Goal: Transaction & Acquisition: Subscribe to service/newsletter

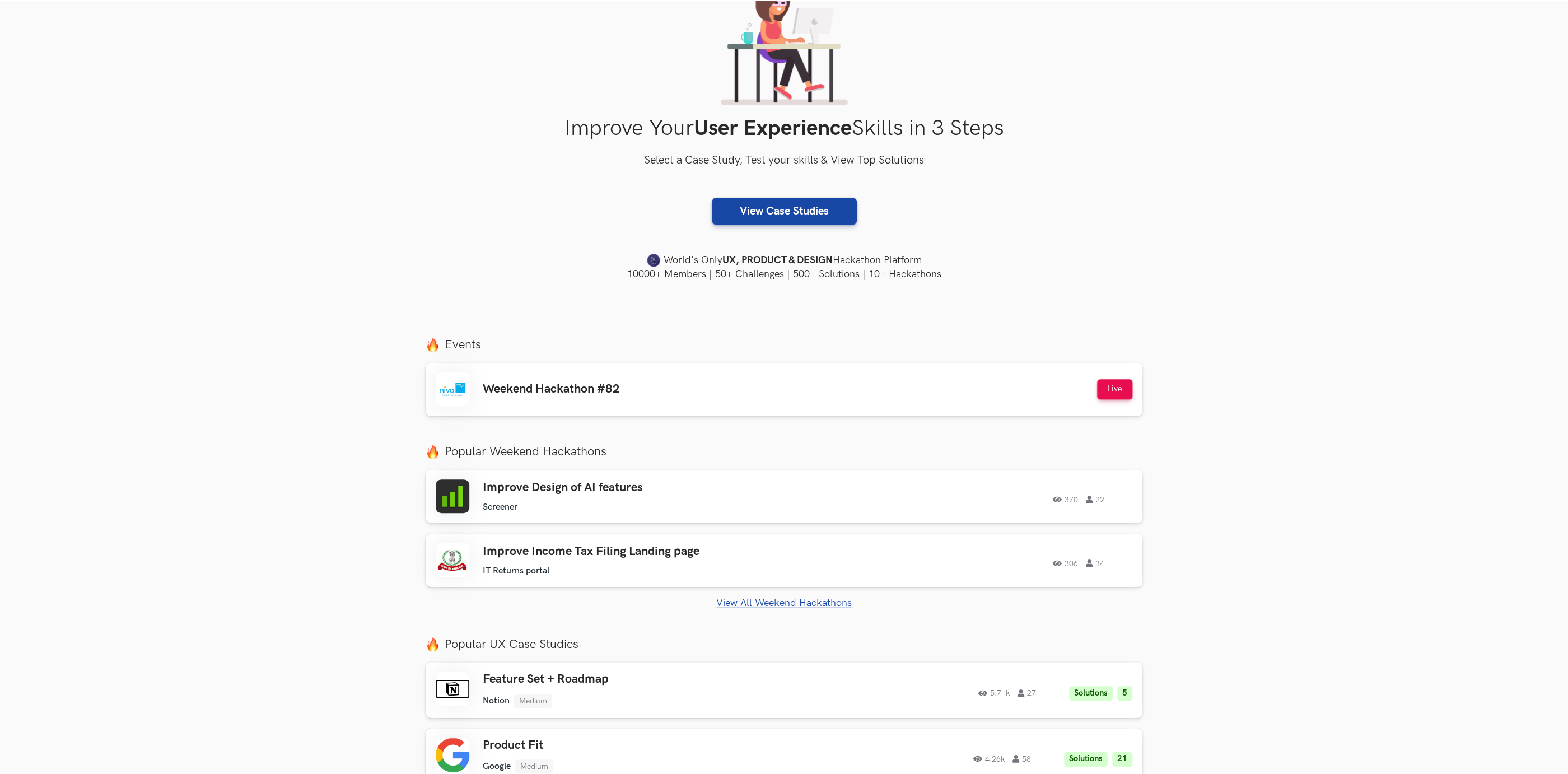
scroll to position [203, 0]
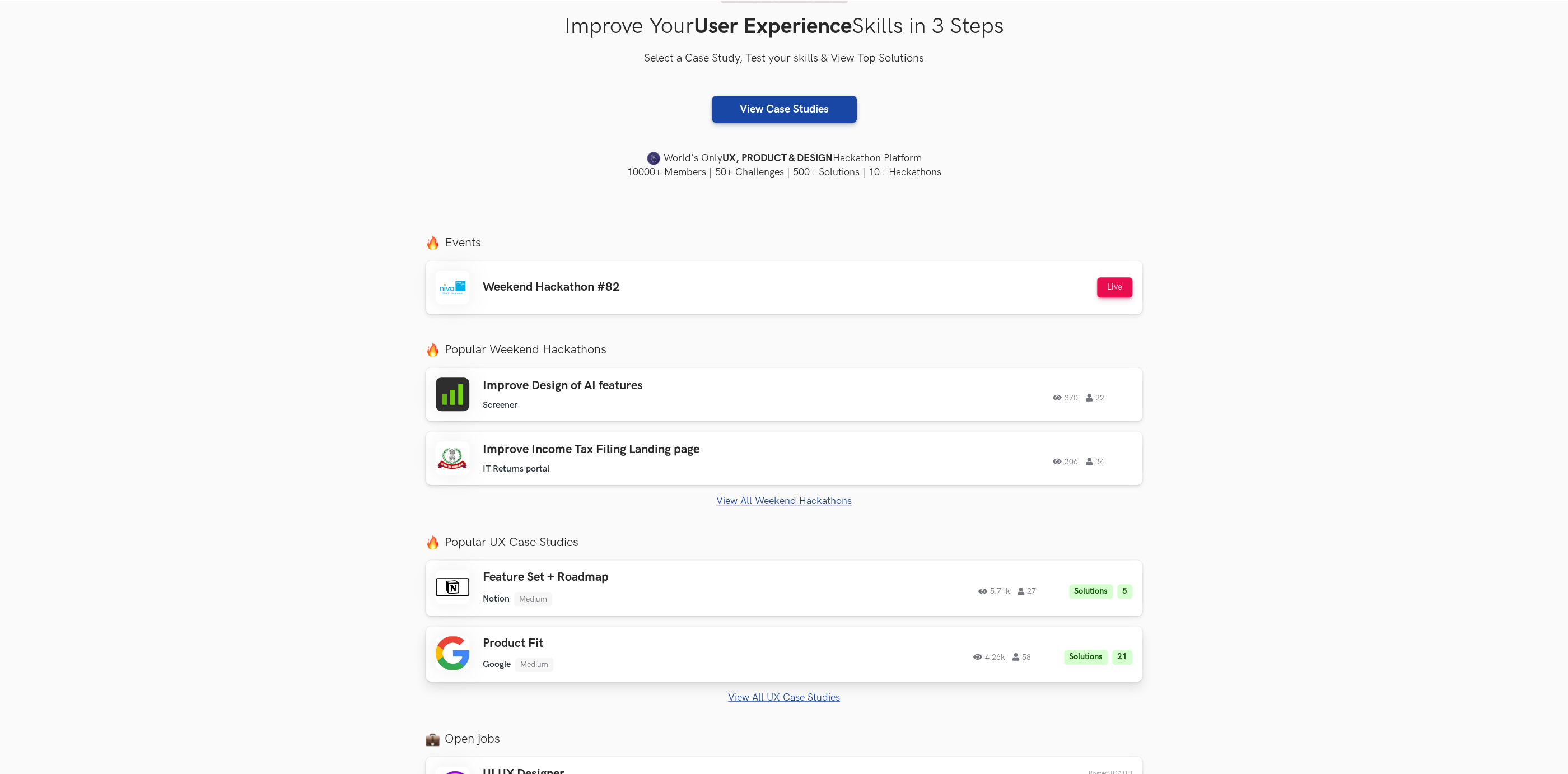
click at [529, 653] on div "Product Fit Google Medium Google Medium Solutions 21 4.26k 58" at bounding box center [642, 653] width 318 height 36
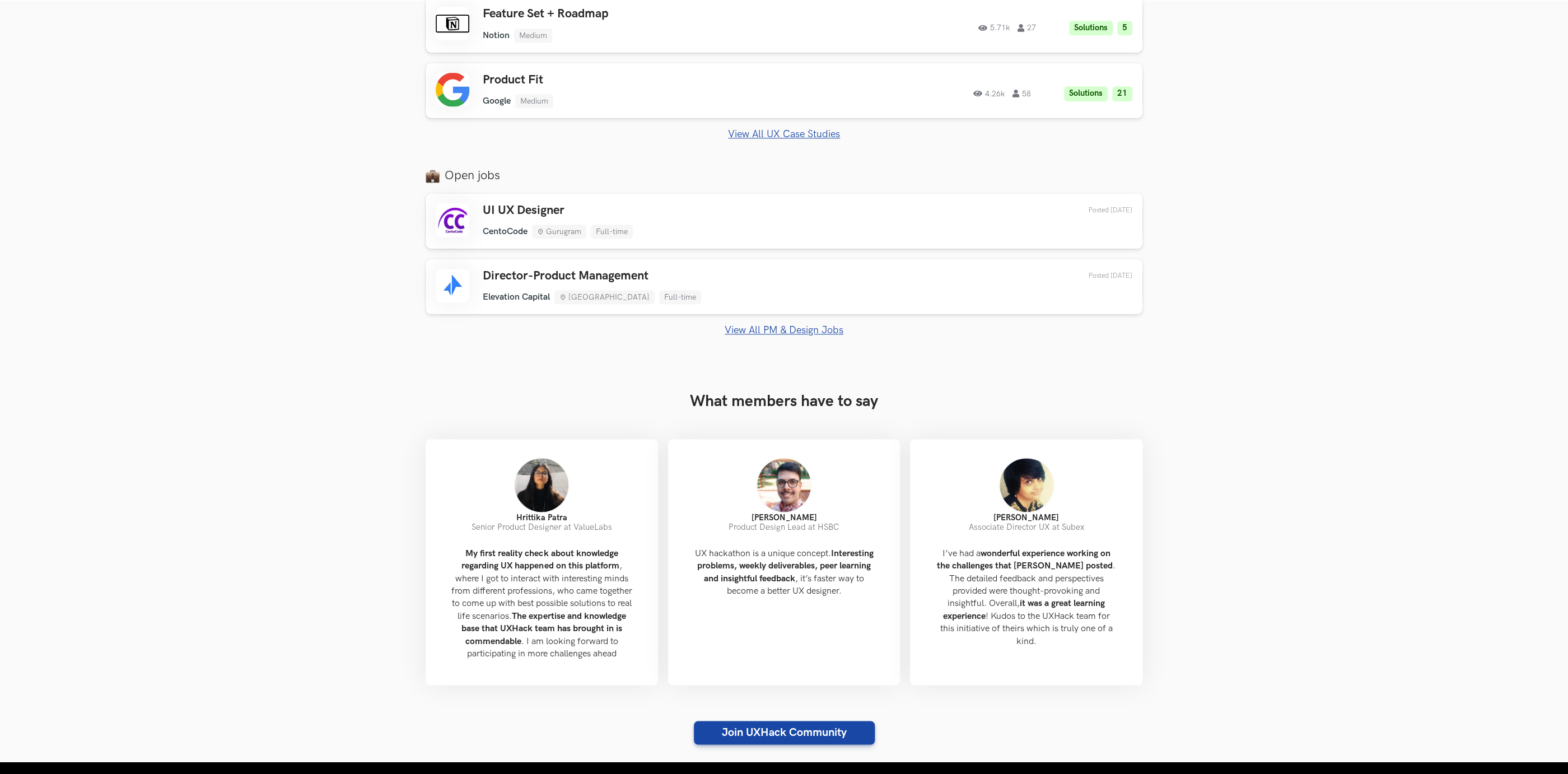
scroll to position [1057, 0]
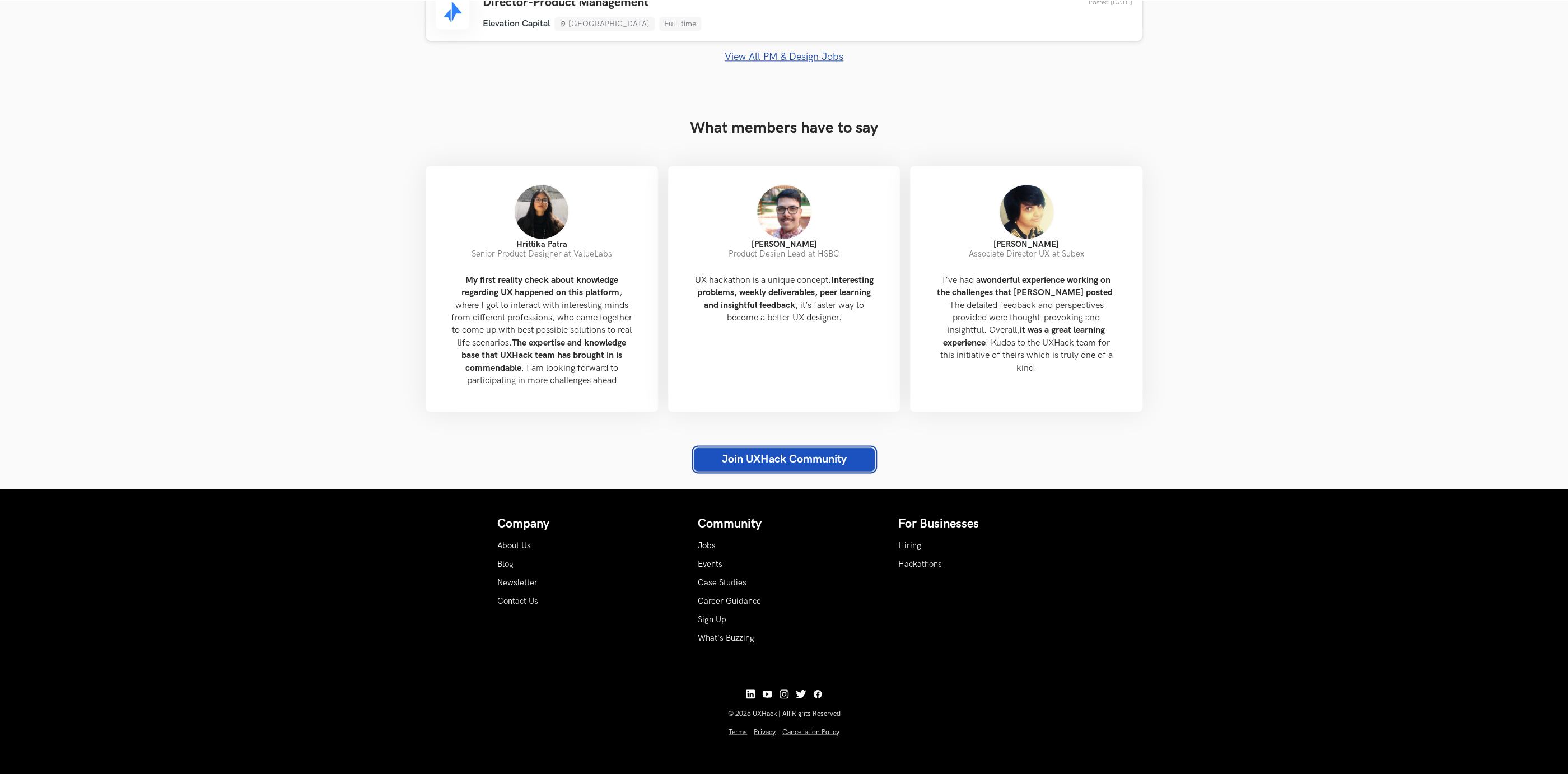
click at [801, 449] on link "Join UXHack Community" at bounding box center [784, 459] width 181 height 23
click at [332, 418] on section "What members have to say Hrittika Patra Senior Product Designer at ValueLabs My…" at bounding box center [784, 264] width 1568 height 328
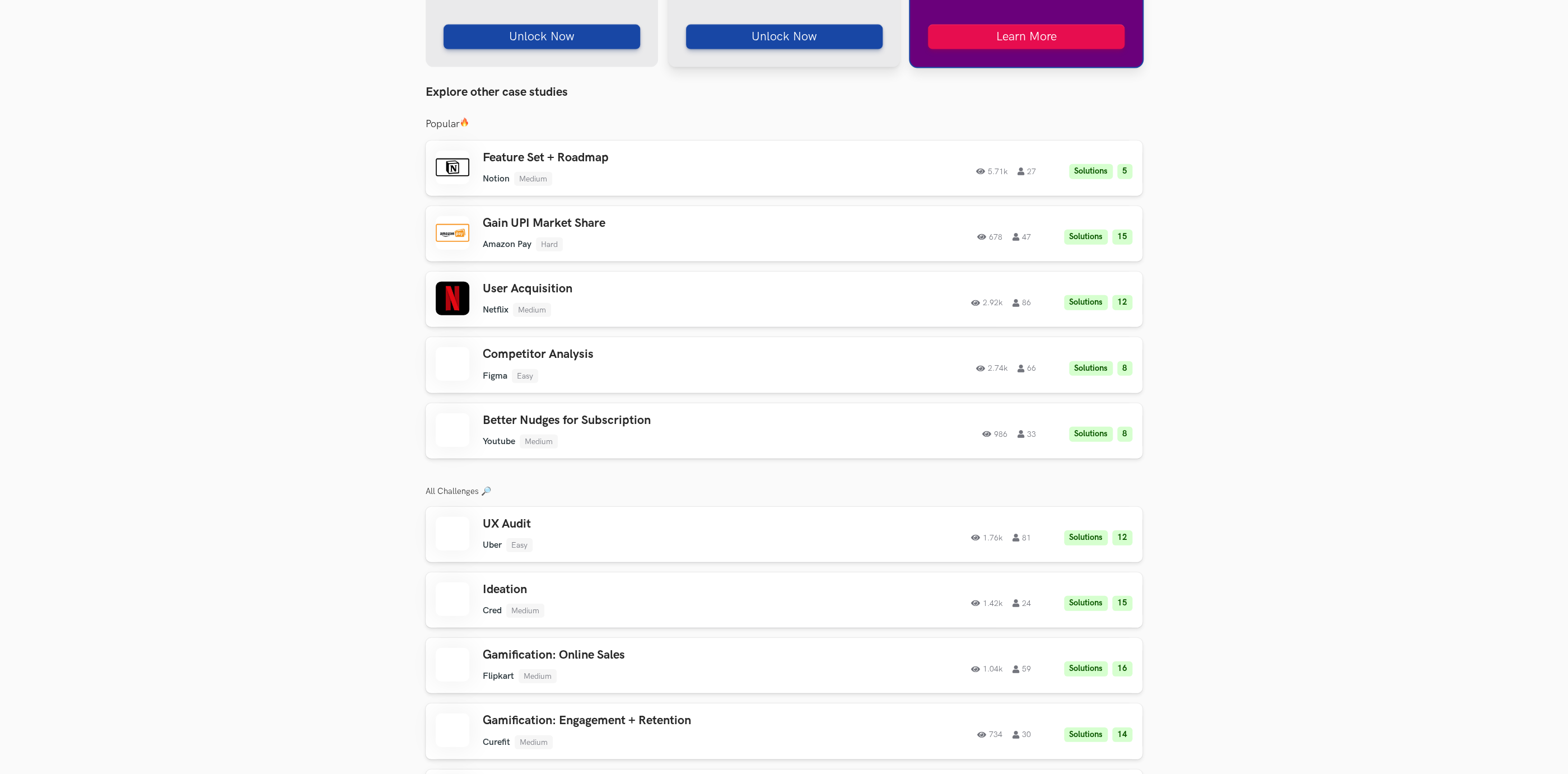
scroll to position [1930, 0]
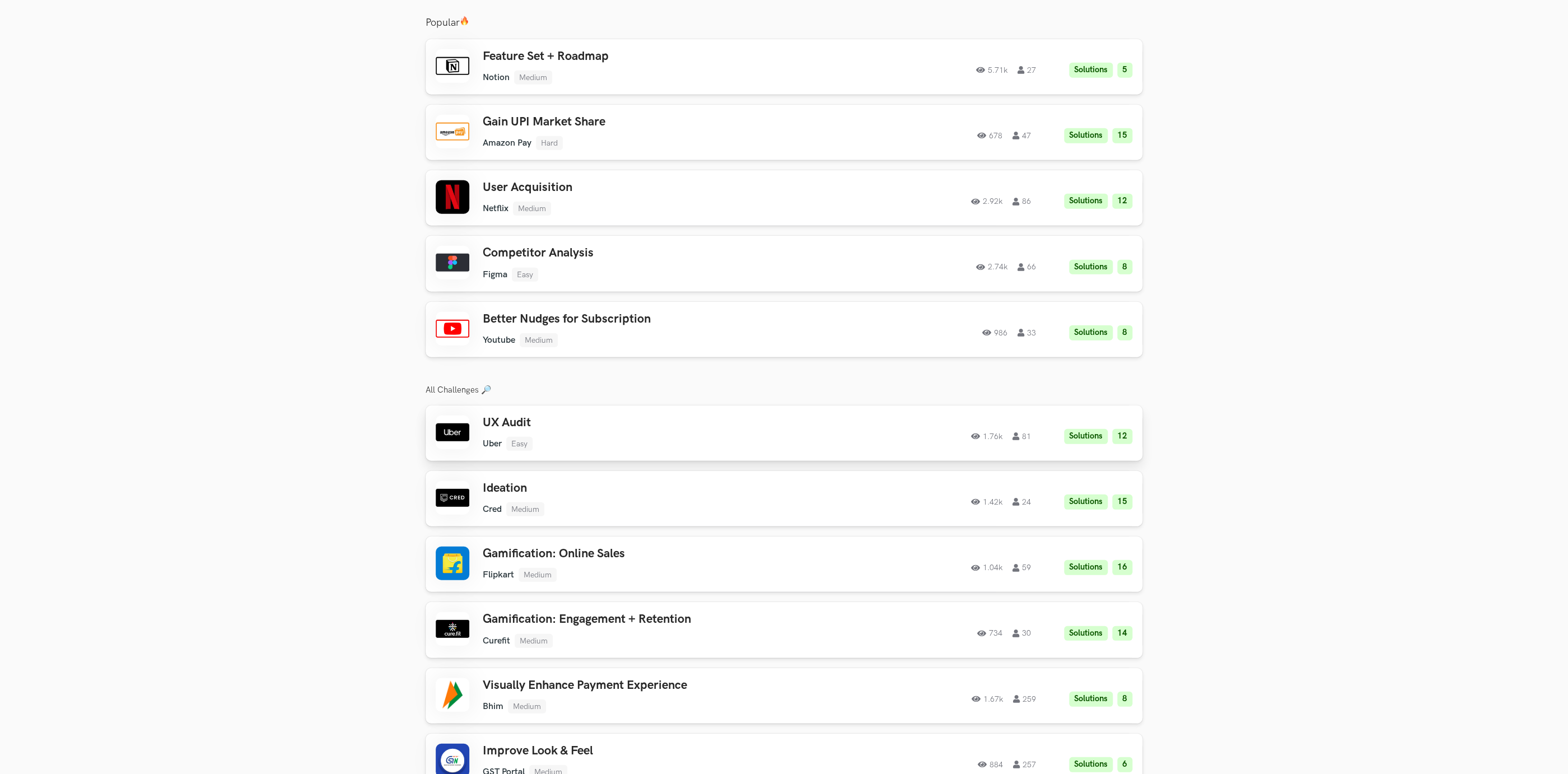
click at [653, 416] on h3 "UX Audit" at bounding box center [642, 423] width 318 height 15
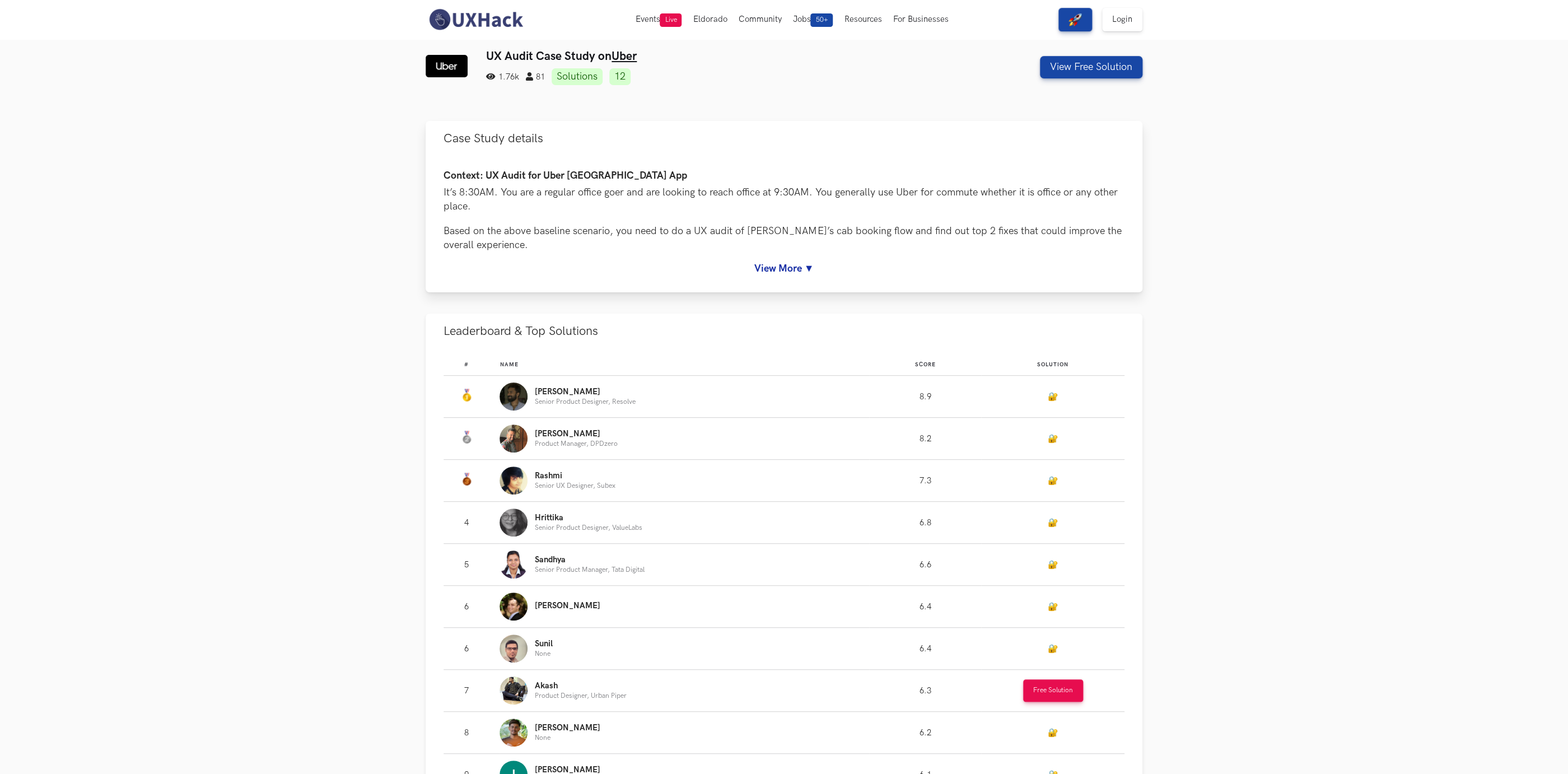
click at [765, 272] on link "View More ▼" at bounding box center [784, 268] width 681 height 12
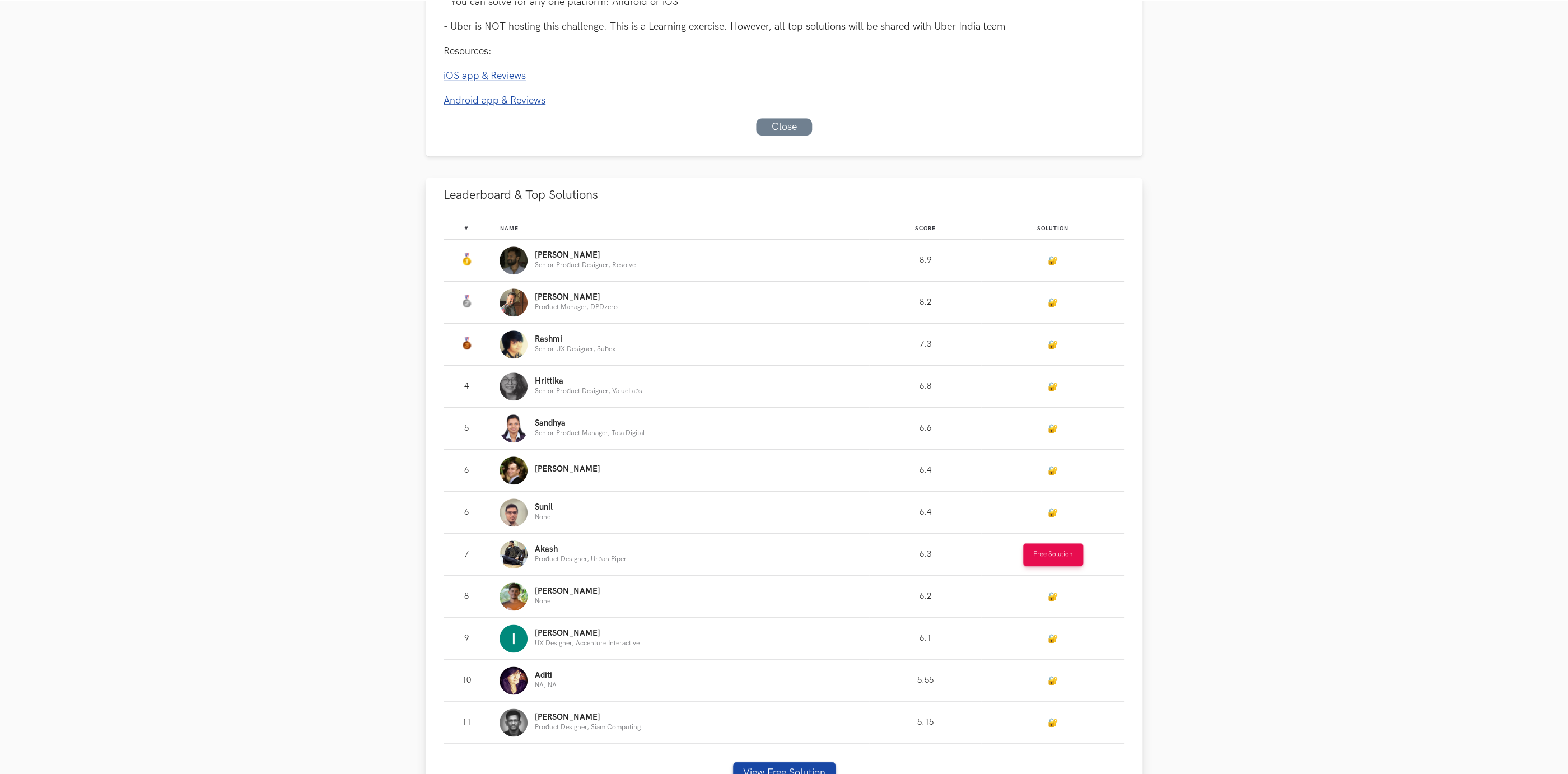
scroll to position [822, 0]
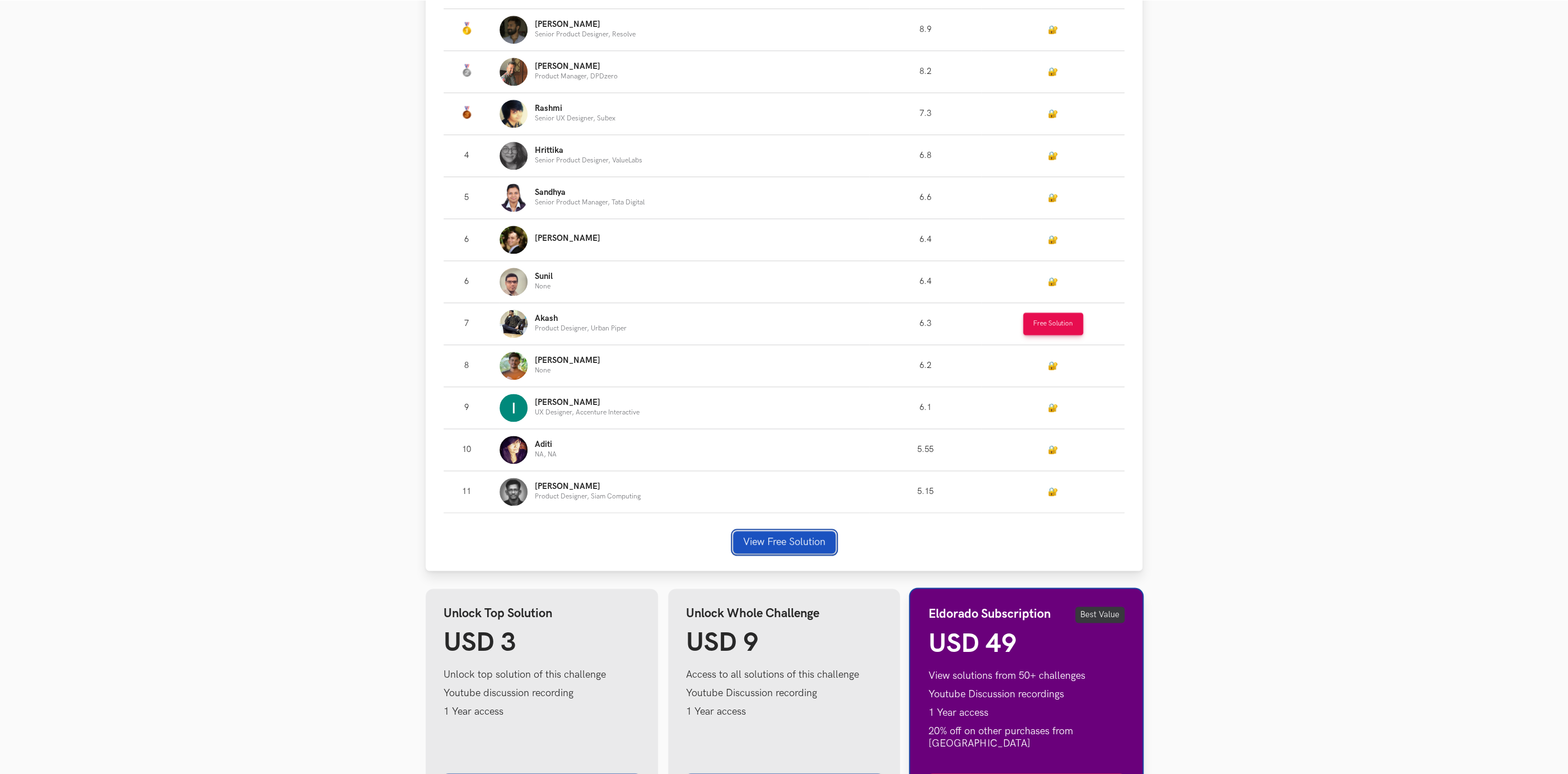
click at [772, 535] on button "View Free Solution" at bounding box center [784, 541] width 103 height 22
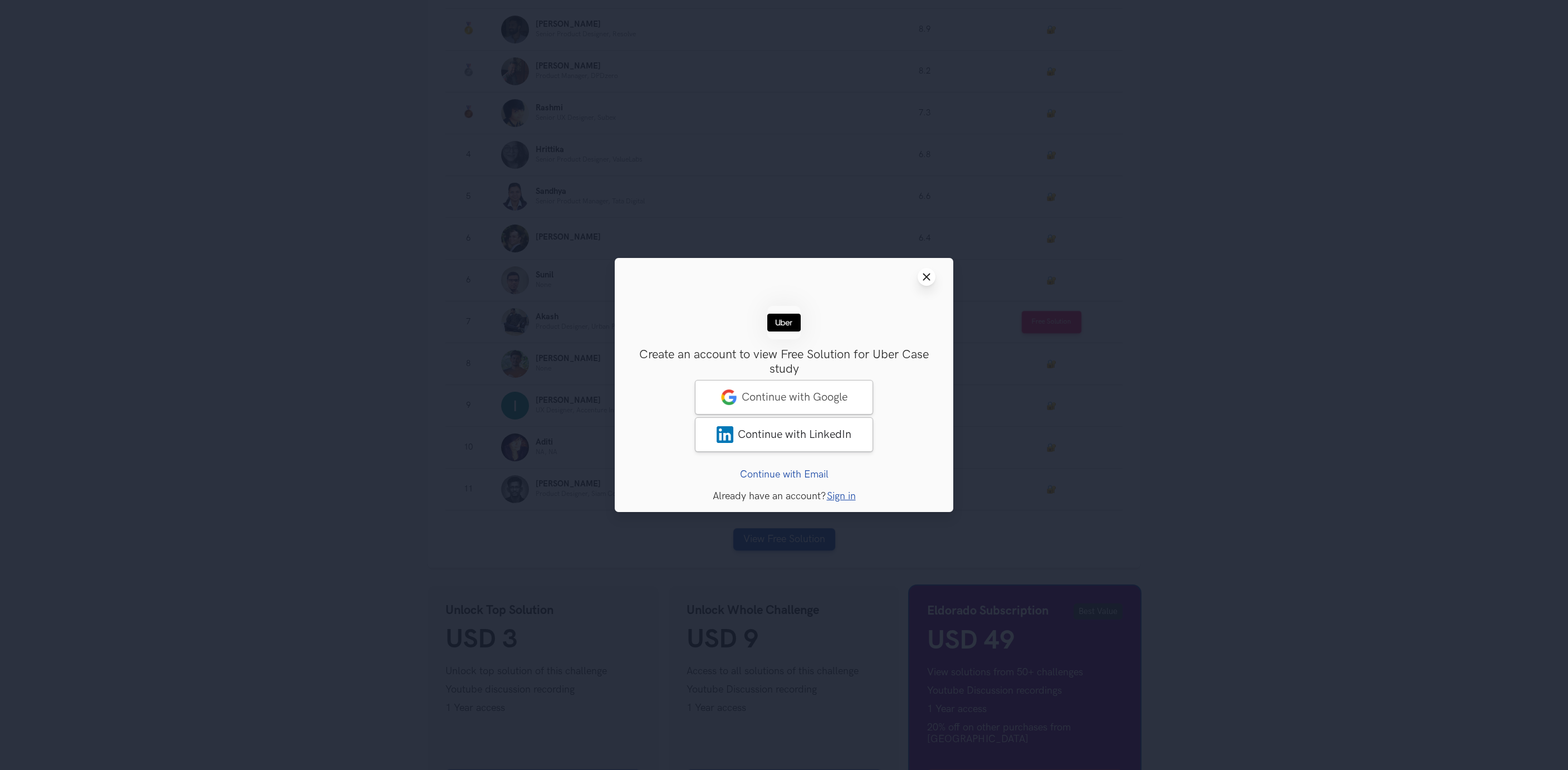
click at [923, 279] on line at bounding box center [927, 277] width 6 height 6
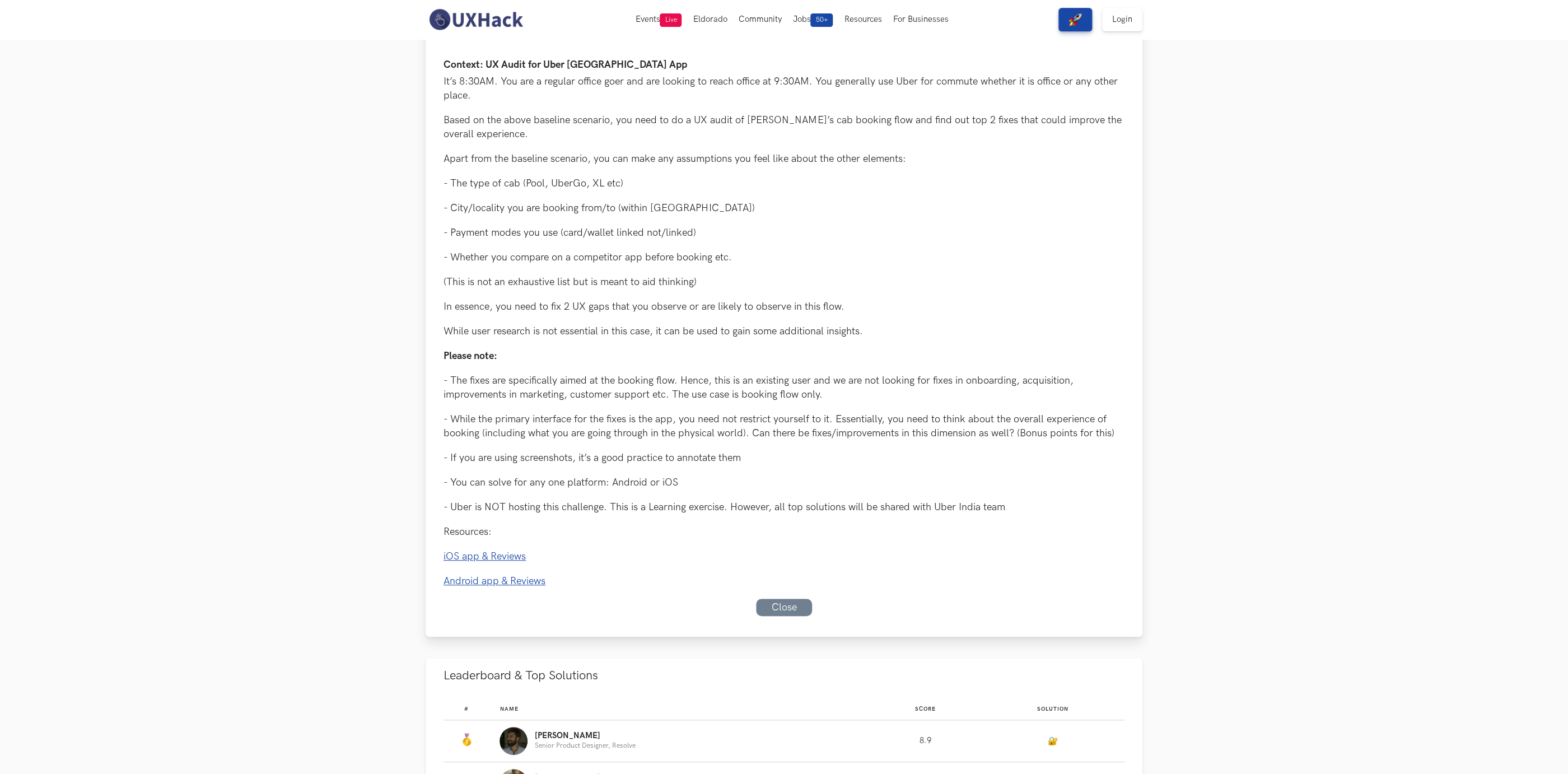
scroll to position [0, 0]
